Goal: Task Accomplishment & Management: Manage account settings

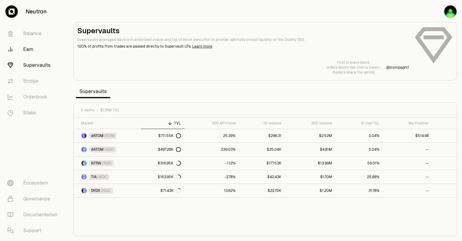
click at [34, 53] on link "Earn" at bounding box center [34, 50] width 64 height 16
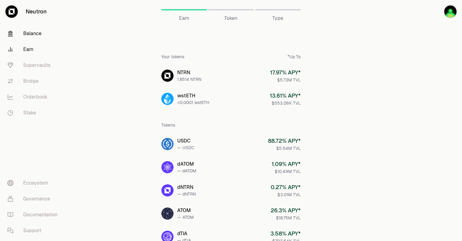
click at [32, 36] on link "Balance" at bounding box center [34, 34] width 64 height 16
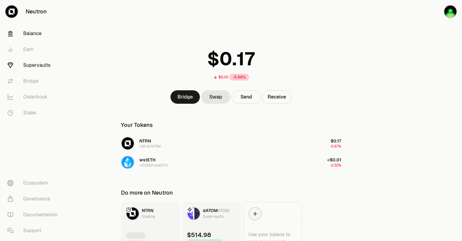
click at [32, 66] on link "Supervaults" at bounding box center [34, 65] width 64 height 16
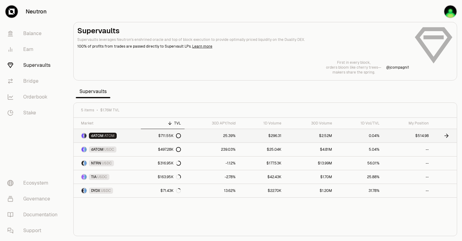
click at [123, 134] on link "dATOM ATOM" at bounding box center [107, 135] width 67 height 13
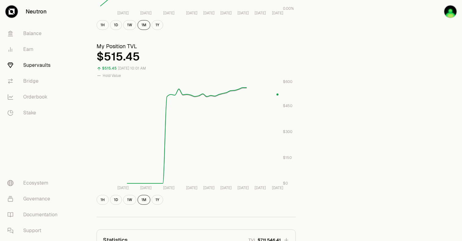
scroll to position [216, 0]
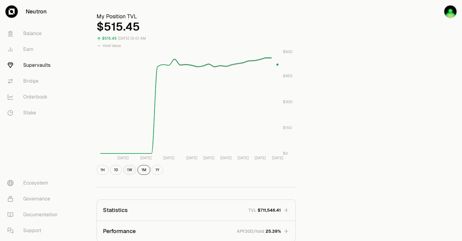
click at [126, 170] on button "1W" at bounding box center [129, 170] width 13 height 10
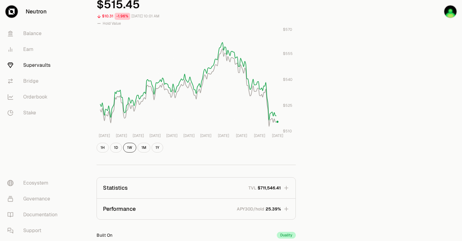
scroll to position [271, 0]
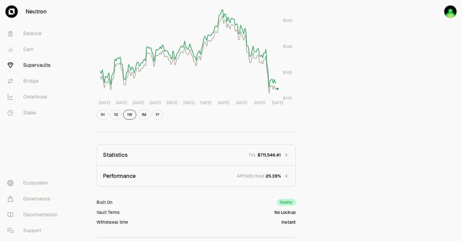
click at [275, 165] on button "Statistics TVL $711,546.41" at bounding box center [196, 155] width 198 height 21
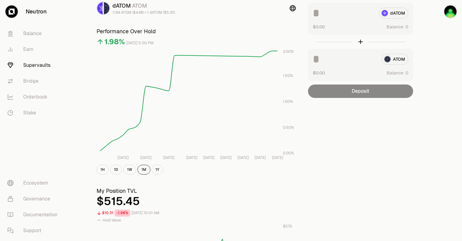
scroll to position [0, 0]
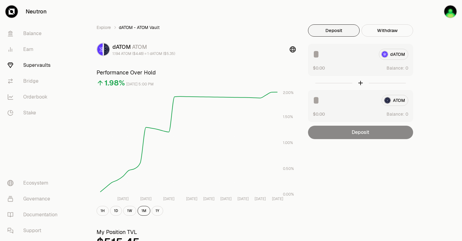
click at [381, 38] on div "Deposit Withdraw dATOM $0.00 Balance: ATOM $0.00 Balance: Deposit Balance: $515…" at bounding box center [360, 81] width 105 height 115
click at [386, 27] on button "Withdraw" at bounding box center [387, 30] width 52 height 12
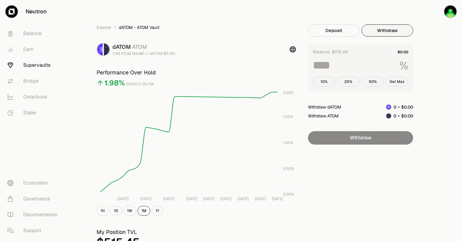
click at [402, 80] on button "Get Max" at bounding box center [397, 82] width 23 height 10
type input "***"
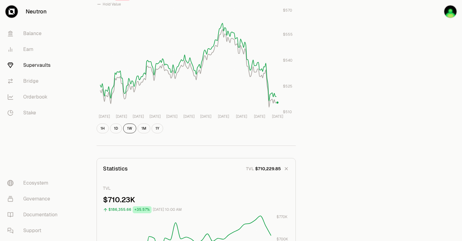
scroll to position [398, 0]
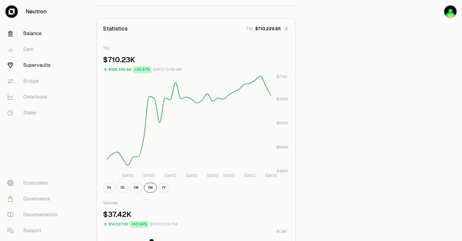
click at [35, 37] on link "Balance" at bounding box center [34, 34] width 64 height 16
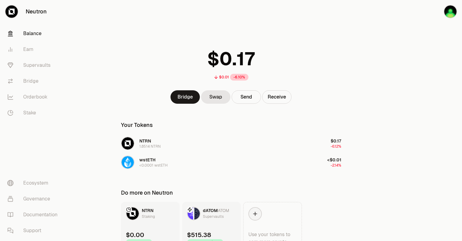
scroll to position [34, 0]
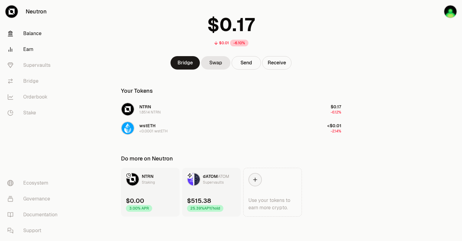
click at [37, 52] on link "Earn" at bounding box center [34, 50] width 64 height 16
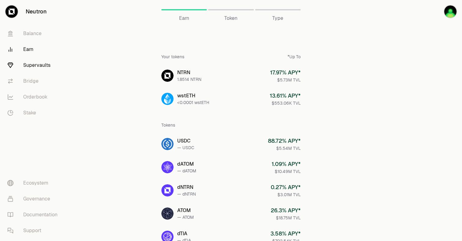
click at [43, 67] on link "Supervaults" at bounding box center [34, 65] width 64 height 16
